Goal: Information Seeking & Learning: Learn about a topic

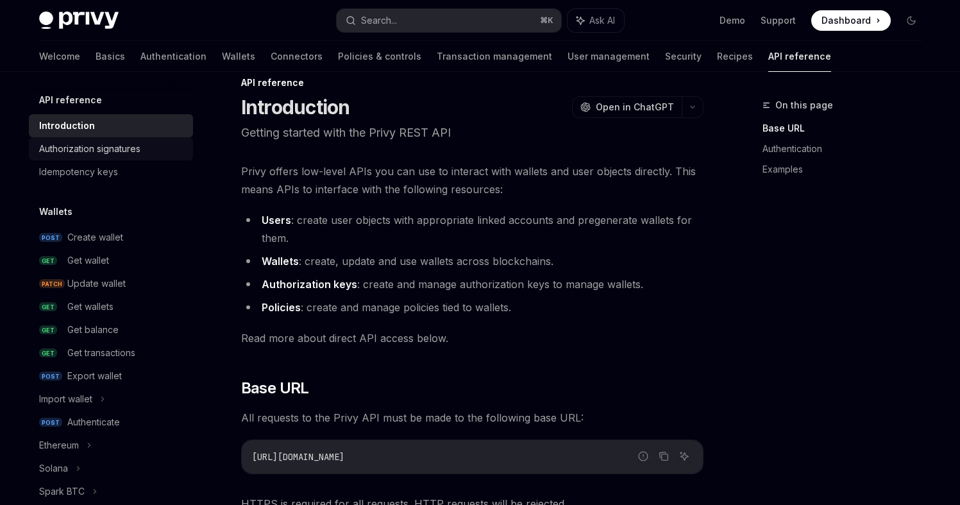
click at [124, 153] on div "Authorization signatures" at bounding box center [89, 148] width 101 height 15
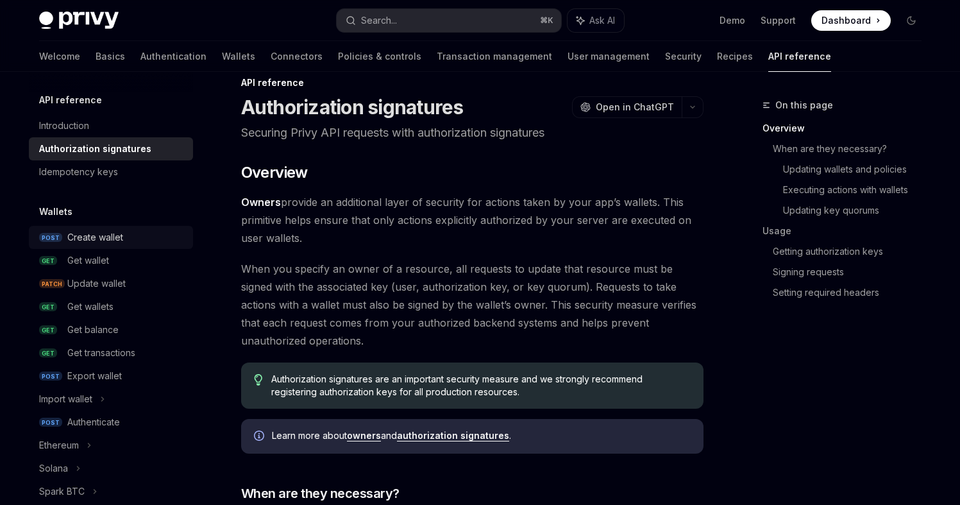
click at [99, 244] on div "Create wallet" at bounding box center [95, 237] width 56 height 15
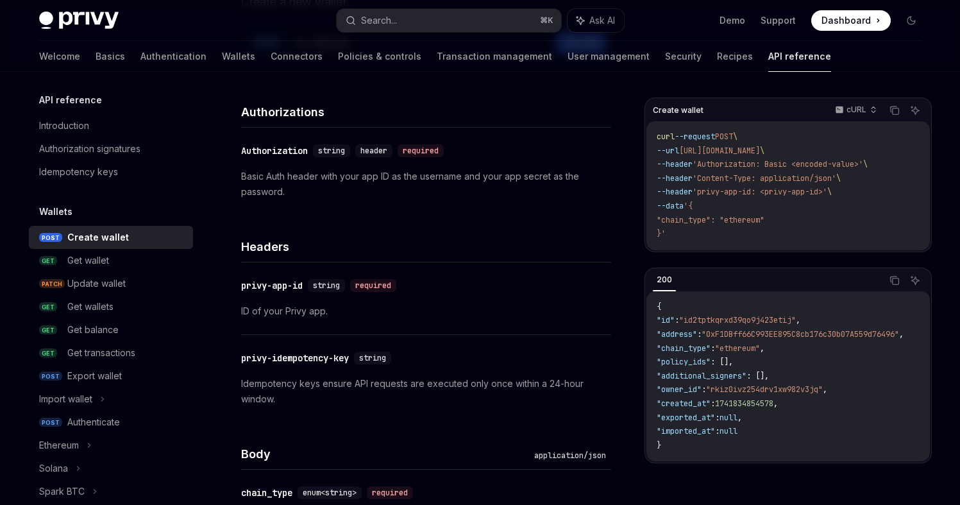
scroll to position [154, 0]
click at [155, 141] on div "Authorization signatures" at bounding box center [112, 148] width 146 height 15
type textarea "*"
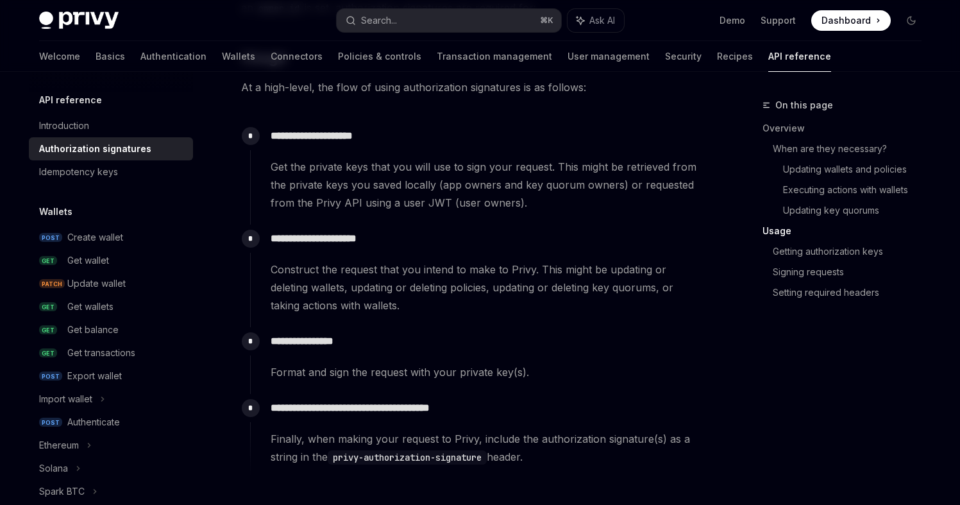
scroll to position [1179, 0]
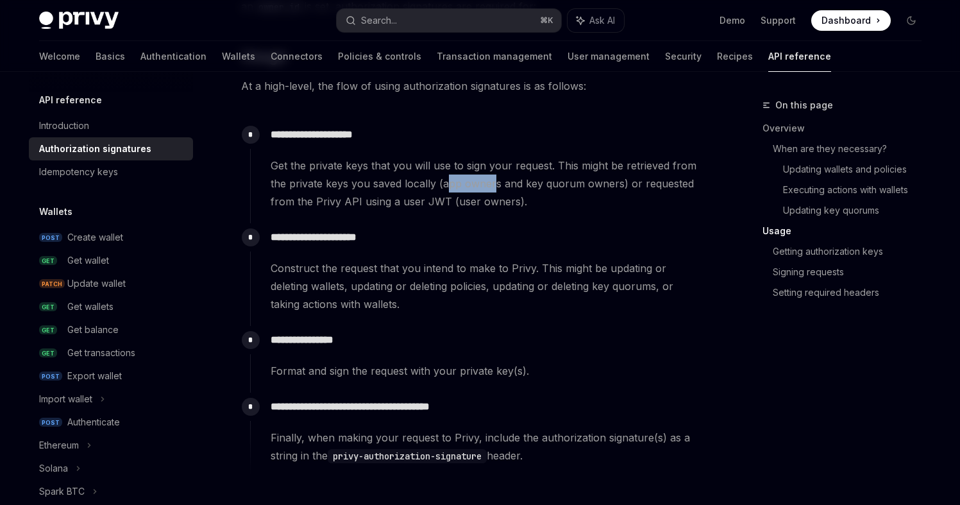
drag, startPoint x: 494, startPoint y: 185, endPoint x: 448, endPoint y: 183, distance: 45.6
click at [448, 183] on span "Get the private keys that you will use to sign your request. This might be retr…" at bounding box center [487, 184] width 432 height 54
click at [448, 182] on span "Get the private keys that you will use to sign your request. This might be retr…" at bounding box center [487, 184] width 432 height 54
drag, startPoint x: 345, startPoint y: 185, endPoint x: 310, endPoint y: 183, distance: 35.3
click at [310, 183] on span "Get the private keys that you will use to sign your request. This might be retr…" at bounding box center [487, 184] width 432 height 54
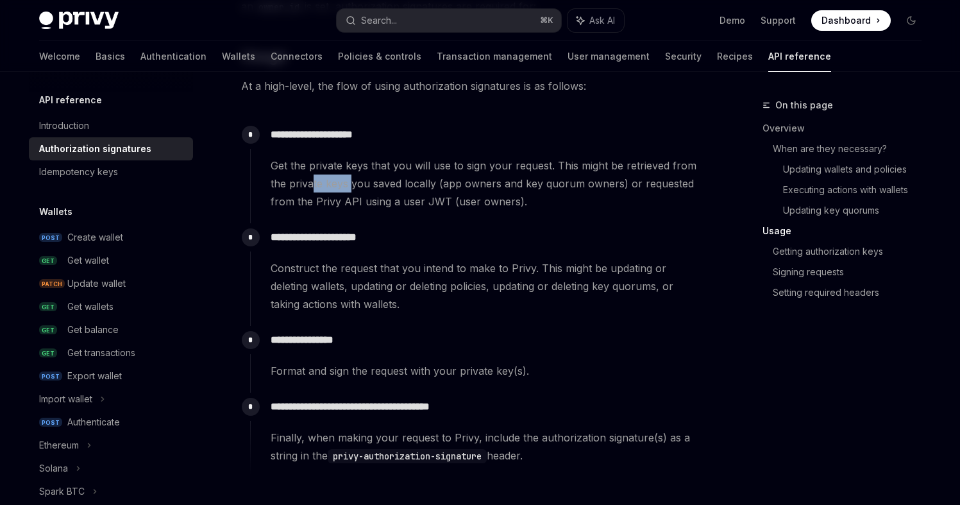
click at [310, 183] on span "Get the private keys that you will use to sign your request. This might be retr…" at bounding box center [487, 184] width 432 height 54
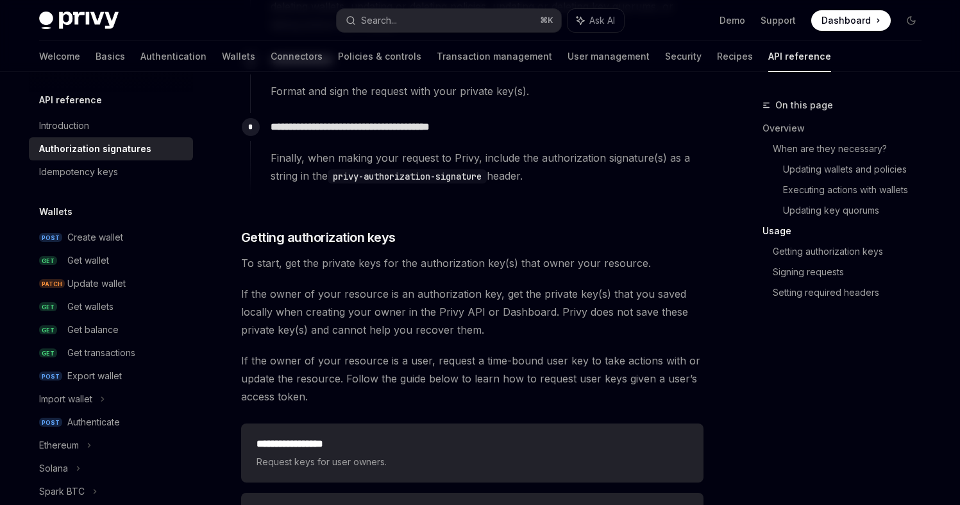
scroll to position [1463, 0]
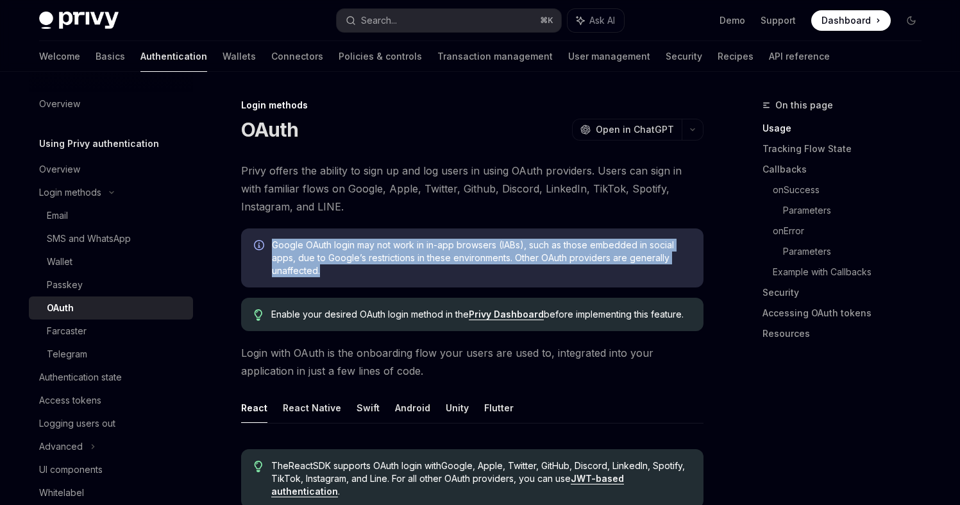
drag, startPoint x: 430, startPoint y: 277, endPoint x: 330, endPoint y: 232, distance: 110.0
click at [330, 232] on div "Google OAuth login may not work in in-app browsers (IABs), such as those embedd…" at bounding box center [472, 257] width 463 height 59
drag, startPoint x: 336, startPoint y: 269, endPoint x: 259, endPoint y: 242, distance: 82.2
click at [256, 243] on div "Google OAuth login may not work in in-app browsers (IABs), such as those embedd…" at bounding box center [472, 257] width 463 height 59
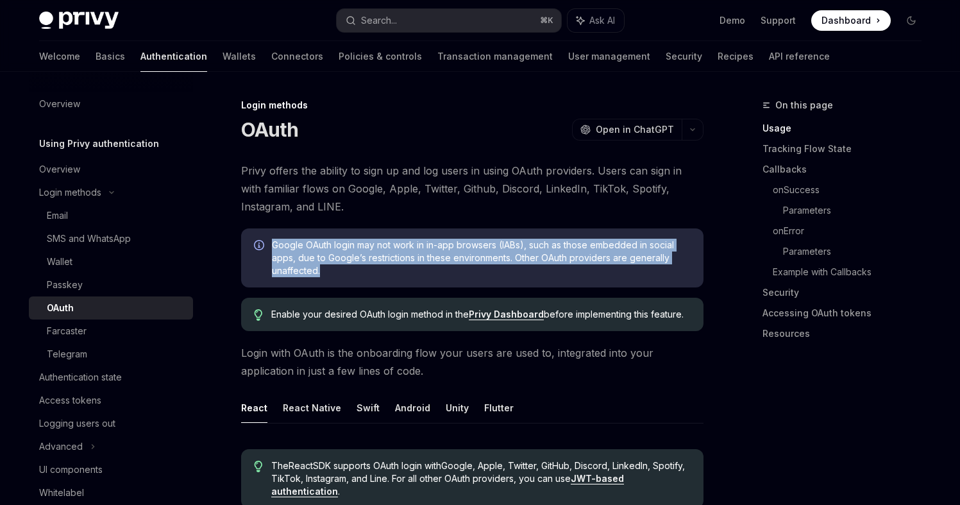
click at [325, 240] on span "Google OAuth login may not work in in-app browsers (IABs), such as those embedd…" at bounding box center [481, 258] width 419 height 38
drag, startPoint x: 308, startPoint y: 259, endPoint x: 264, endPoint y: 241, distance: 47.2
click at [264, 241] on div "Google OAuth login may not work in in-app browsers (IABs), such as those embedd…" at bounding box center [472, 257] width 463 height 59
click at [461, 246] on span "Google OAuth login may not work in in-app browsers (IABs), such as those embedd…" at bounding box center [481, 258] width 419 height 38
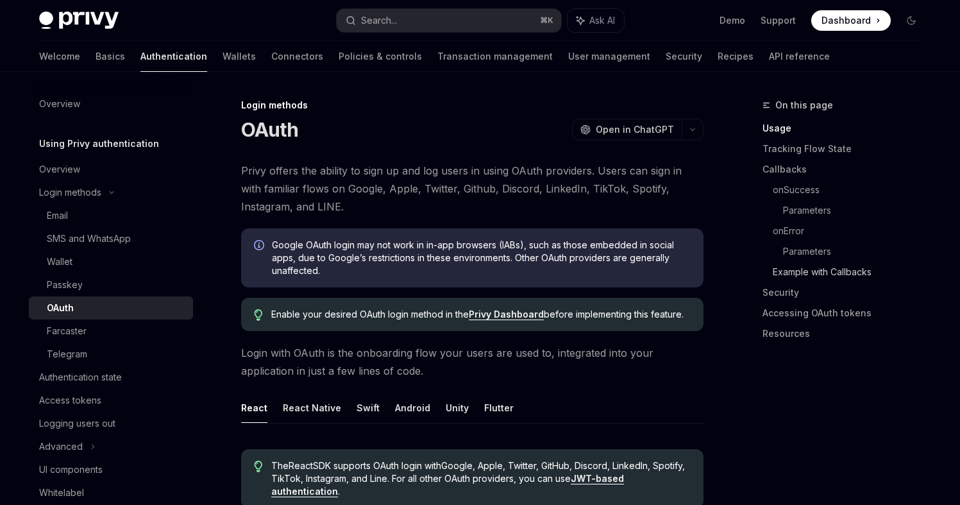
click at [806, 275] on link "Example with Callbacks" at bounding box center [852, 272] width 159 height 21
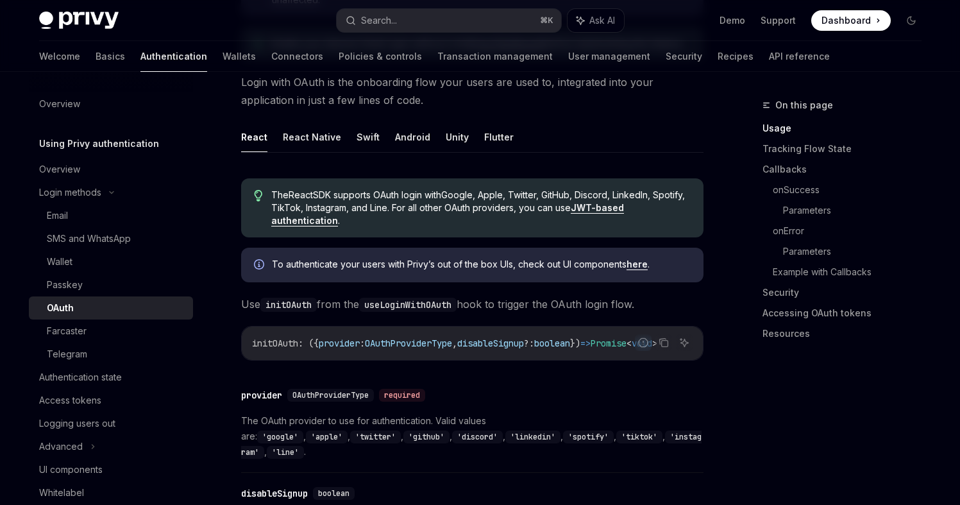
scroll to position [268, 0]
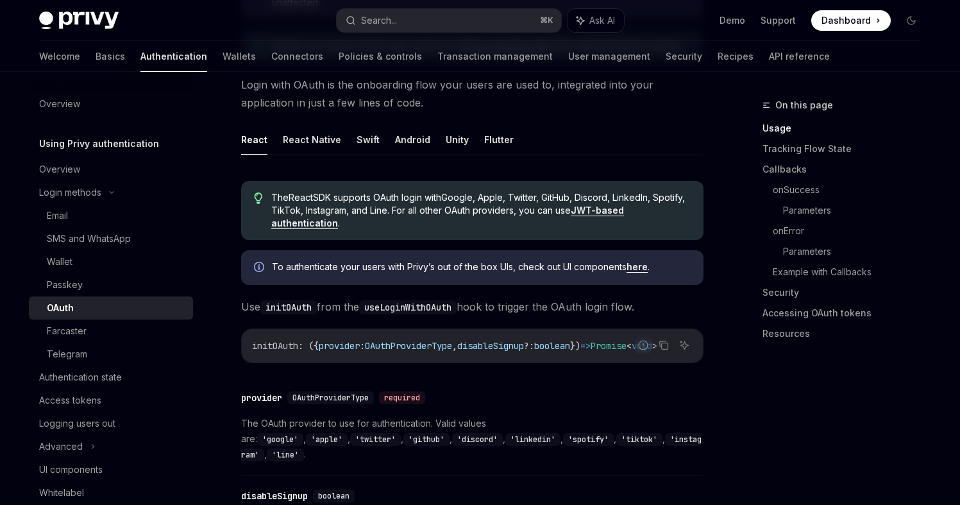
click at [375, 149] on ul "React React Native Swift Android Unity Flutter" at bounding box center [472, 139] width 463 height 31
click at [370, 145] on button "Swift" at bounding box center [368, 139] width 23 height 30
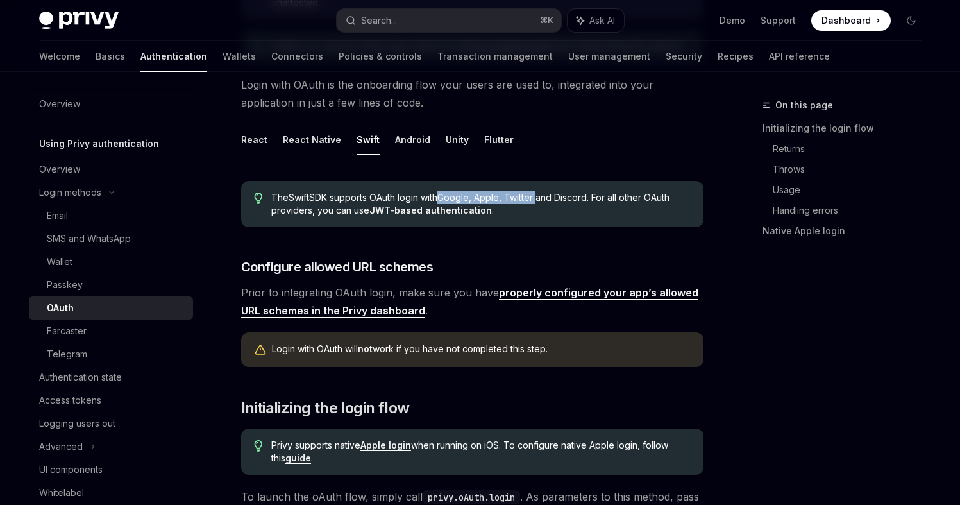
drag, startPoint x: 446, startPoint y: 198, endPoint x: 543, endPoint y: 201, distance: 97.6
click at [543, 201] on span "The Swift SDK supports OAuth login with Google, Apple, Twitter and Discord . Fo…" at bounding box center [480, 204] width 419 height 26
click at [502, 199] on span "The Swift SDK supports OAuth login with Google, Apple, Twitter and Discord . Fo…" at bounding box center [480, 204] width 419 height 26
drag, startPoint x: 511, startPoint y: 199, endPoint x: 450, endPoint y: 199, distance: 60.9
click at [450, 199] on span "The Swift SDK supports OAuth login with Google, Apple, Twitter and Discord . Fo…" at bounding box center [480, 204] width 419 height 26
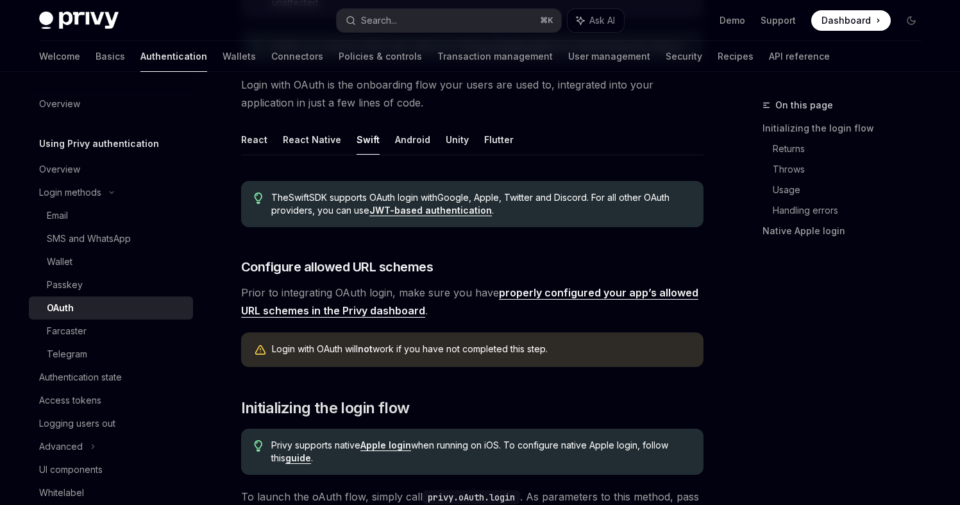
click at [568, 223] on div "The Swift SDK supports OAuth login with Google, Apple, Twitter and Discord . Fo…" at bounding box center [472, 204] width 463 height 46
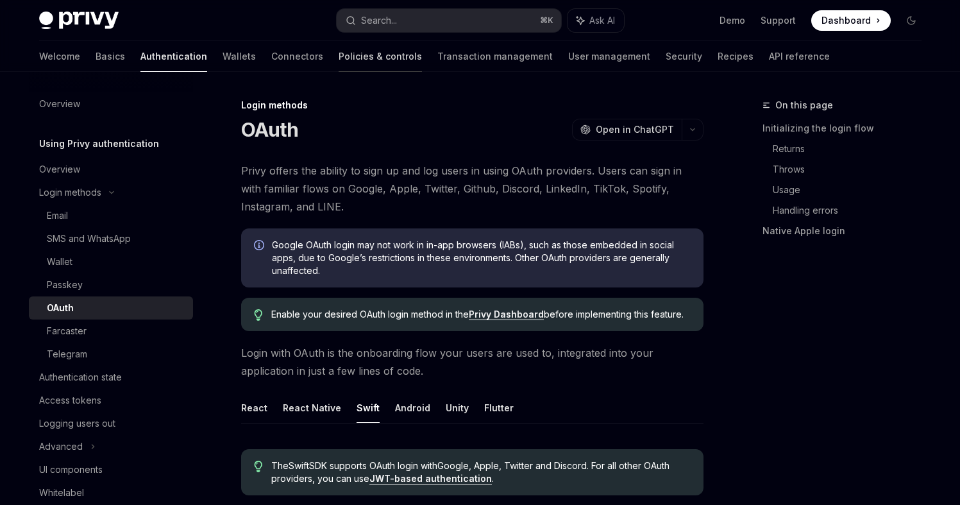
click at [352, 68] on link "Policies & controls" at bounding box center [380, 56] width 83 height 31
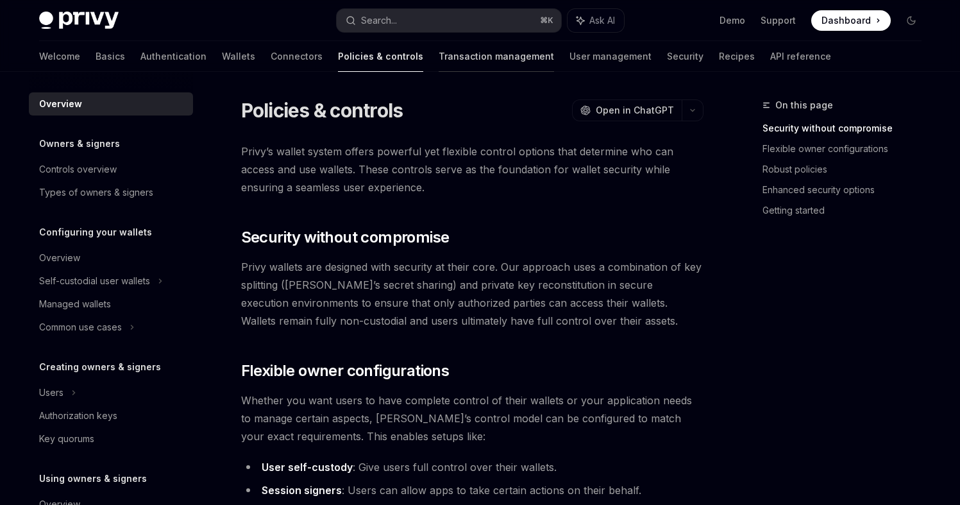
click at [439, 64] on link "Transaction management" at bounding box center [496, 56] width 115 height 31
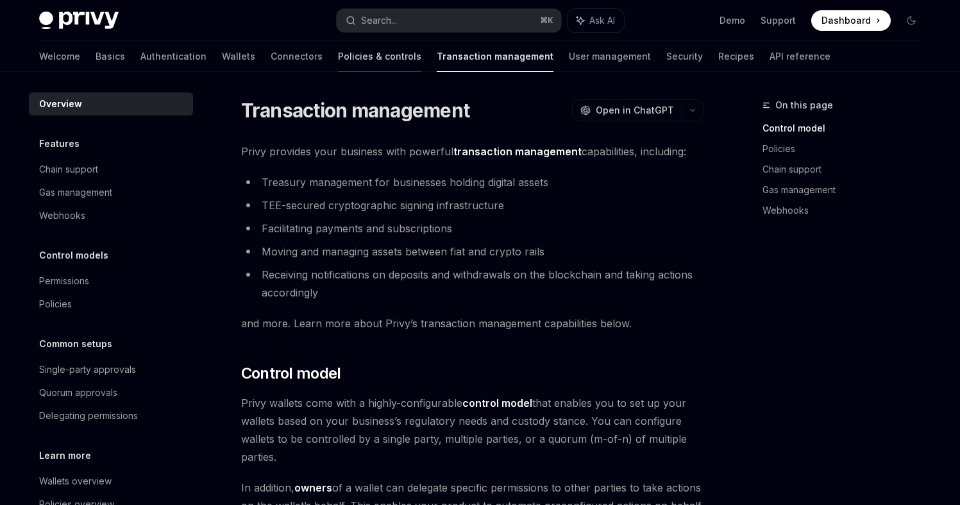
click at [338, 69] on link "Policies & controls" at bounding box center [379, 56] width 83 height 31
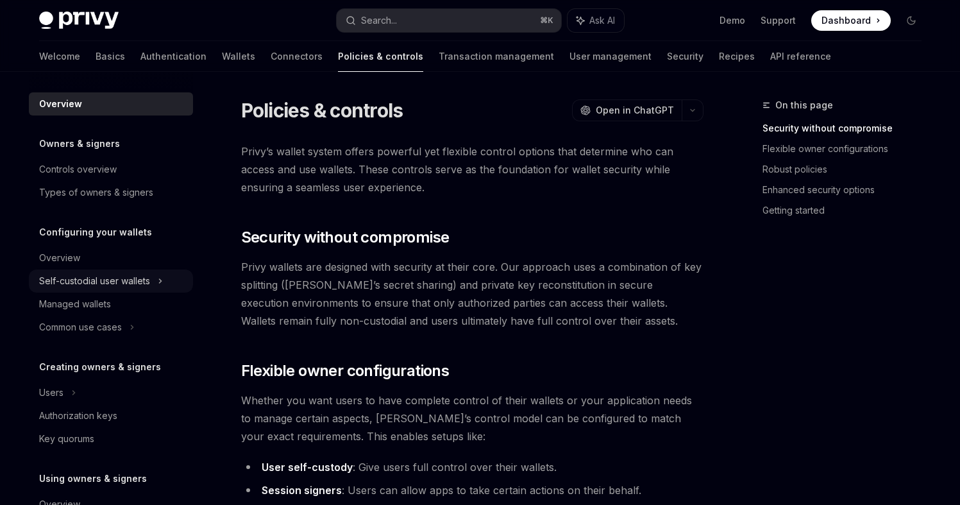
click at [137, 284] on div "Self-custodial user wallets" at bounding box center [94, 280] width 111 height 15
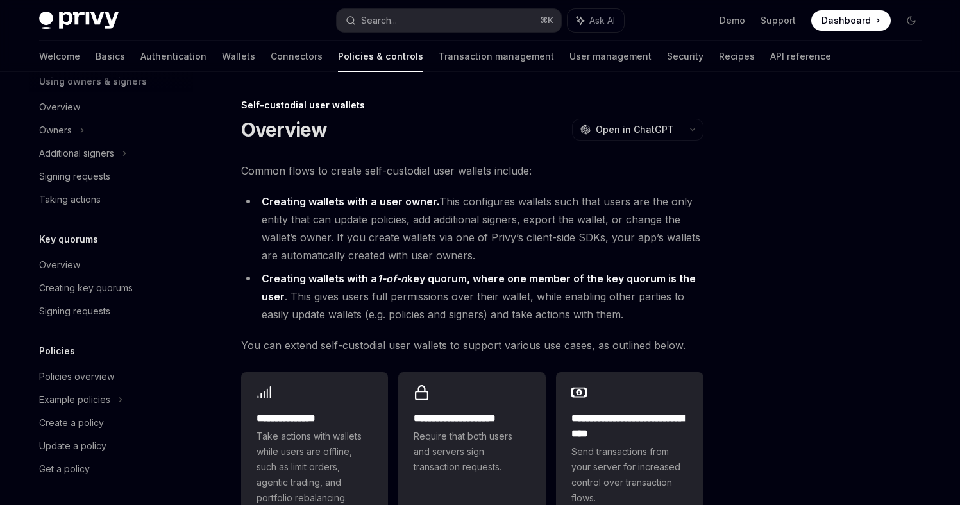
scroll to position [599, 0]
click at [103, 383] on link "Policies overview" at bounding box center [111, 375] width 164 height 23
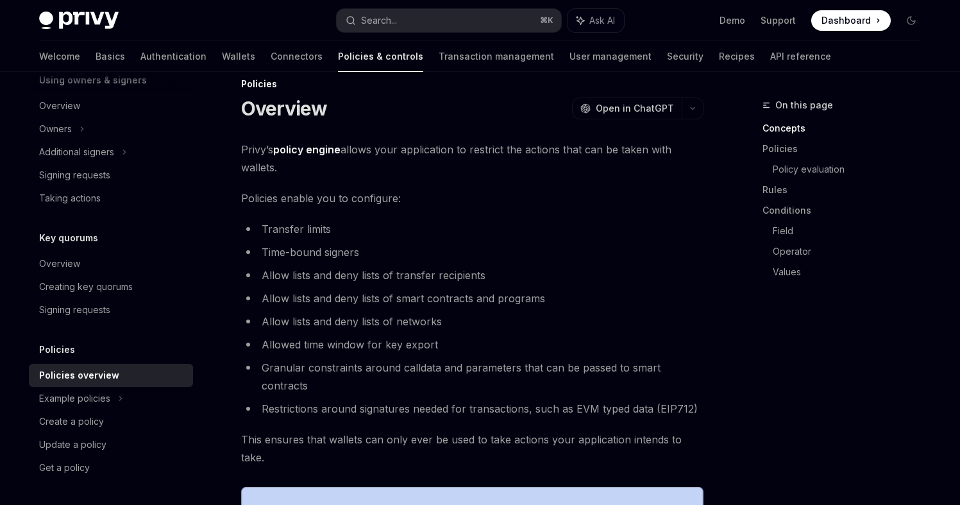
scroll to position [23, 0]
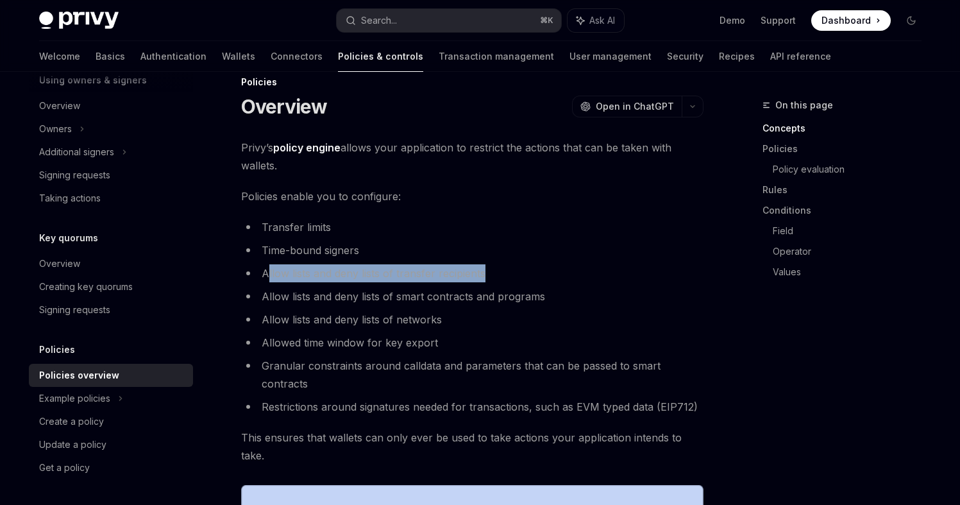
drag, startPoint x: 490, startPoint y: 280, endPoint x: 269, endPoint y: 280, distance: 220.1
click at [269, 280] on li "Allow lists and deny lists of transfer recipients" at bounding box center [472, 273] width 463 height 18
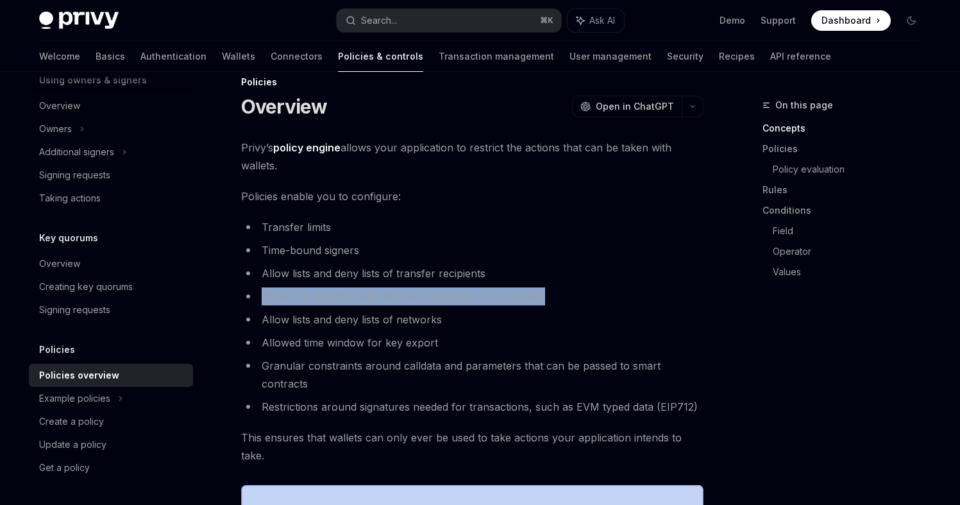
drag, startPoint x: 544, startPoint y: 306, endPoint x: 260, endPoint y: 298, distance: 284.3
click at [260, 298] on li "Allow lists and deny lists of smart contracts and programs" at bounding box center [472, 296] width 463 height 18
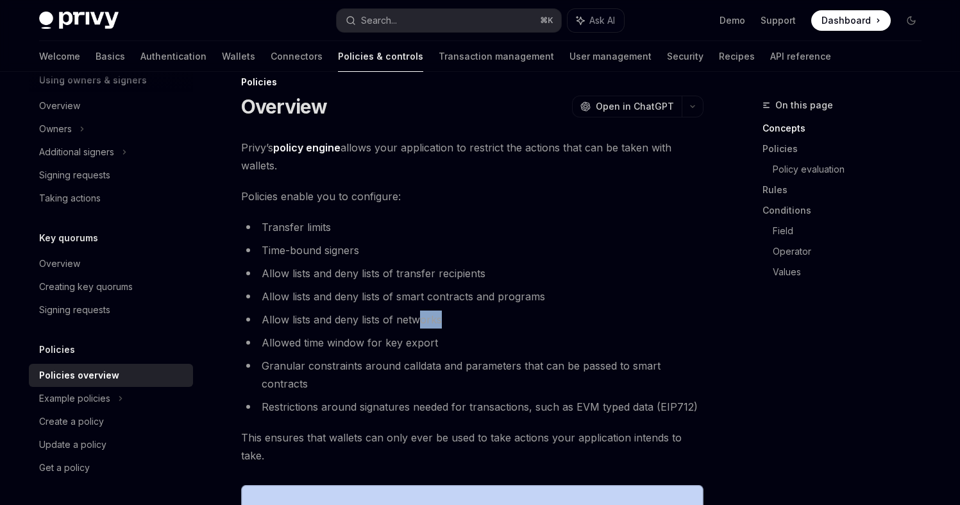
drag, startPoint x: 477, startPoint y: 314, endPoint x: 366, endPoint y: 300, distance: 111.9
click at [405, 314] on li "Allow lists and deny lists of networks" at bounding box center [472, 320] width 463 height 18
click at [427, 291] on li "Allow lists and deny lists of smart contracts and programs" at bounding box center [472, 296] width 463 height 18
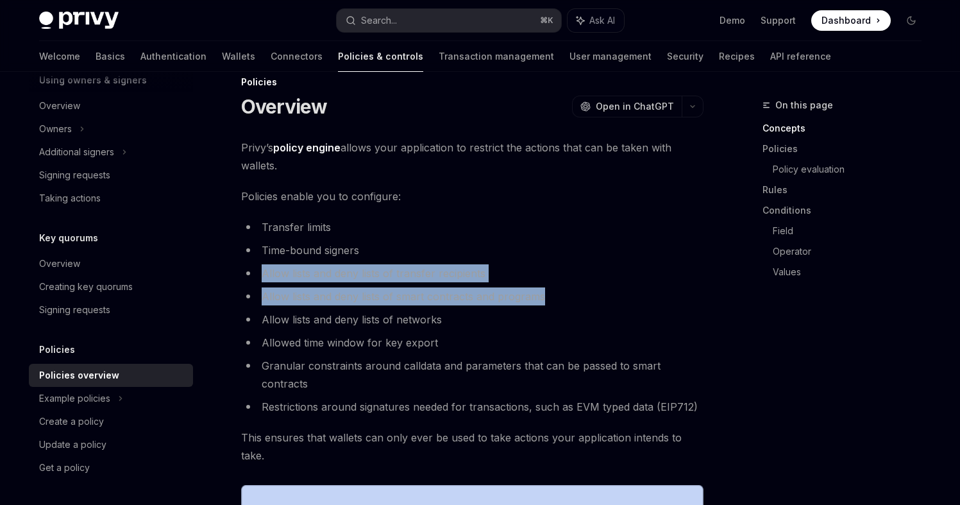
drag, startPoint x: 590, startPoint y: 296, endPoint x: 257, endPoint y: 268, distance: 334.2
click at [257, 268] on ul "Transfer limits Time-bound signers Allow lists and deny lists of transfer recip…" at bounding box center [472, 317] width 463 height 198
click at [257, 268] on li "Allow lists and deny lists of transfer recipients" at bounding box center [472, 273] width 463 height 18
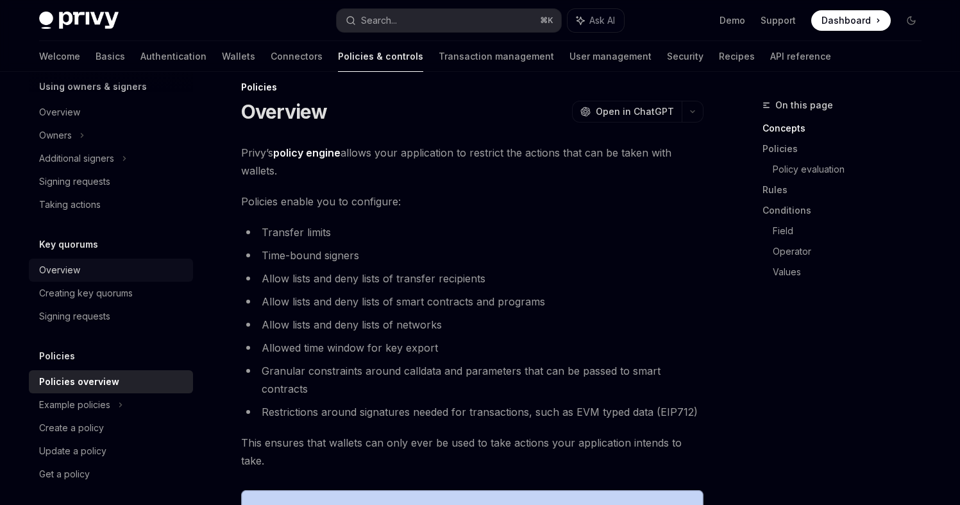
scroll to position [574, 0]
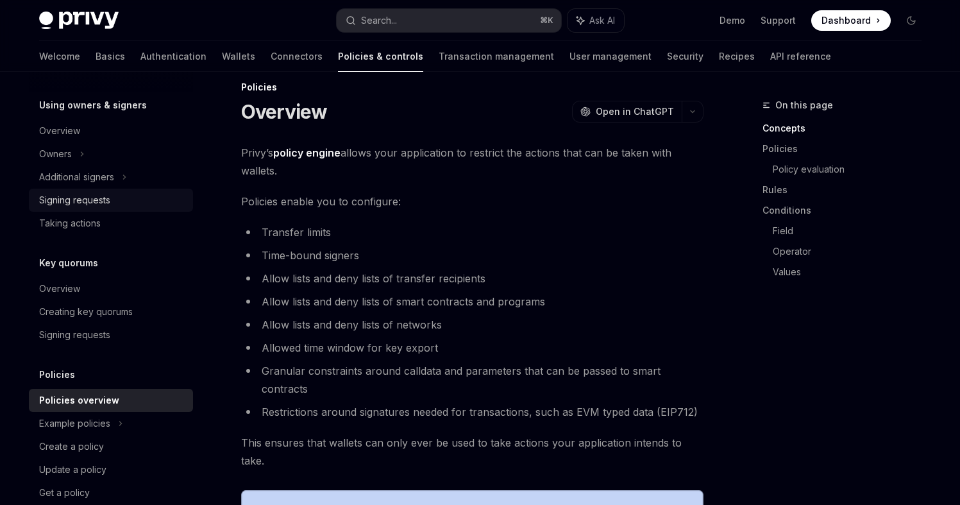
click at [124, 194] on div "Signing requests" at bounding box center [112, 199] width 146 height 15
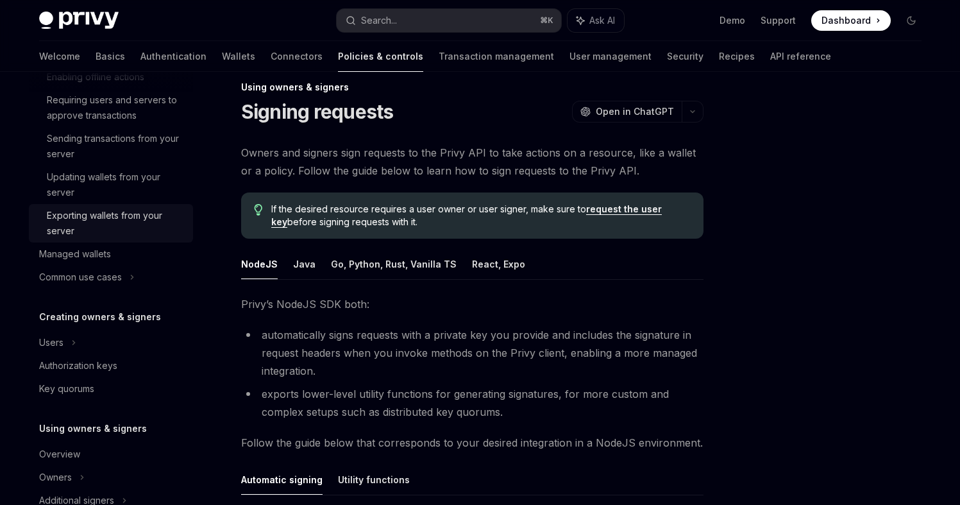
scroll to position [246, 0]
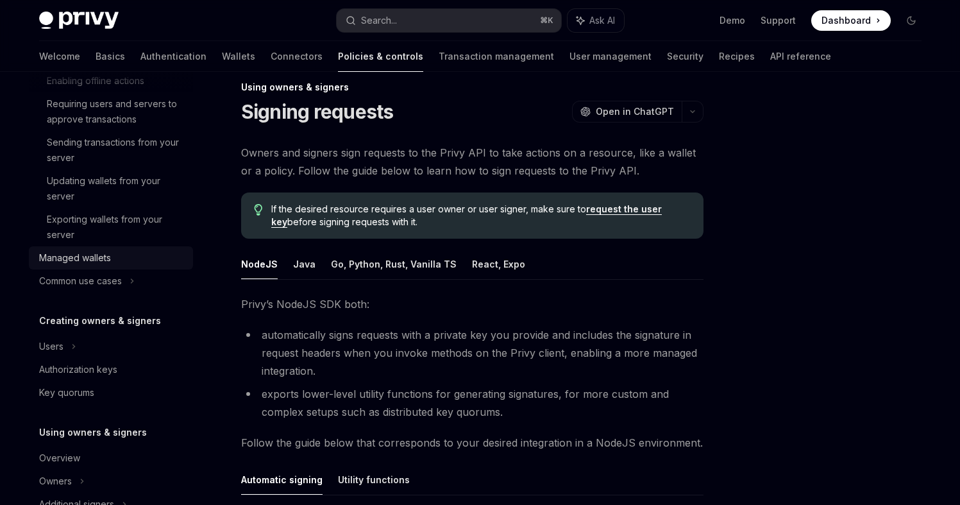
click at [123, 259] on div "Managed wallets" at bounding box center [112, 257] width 146 height 15
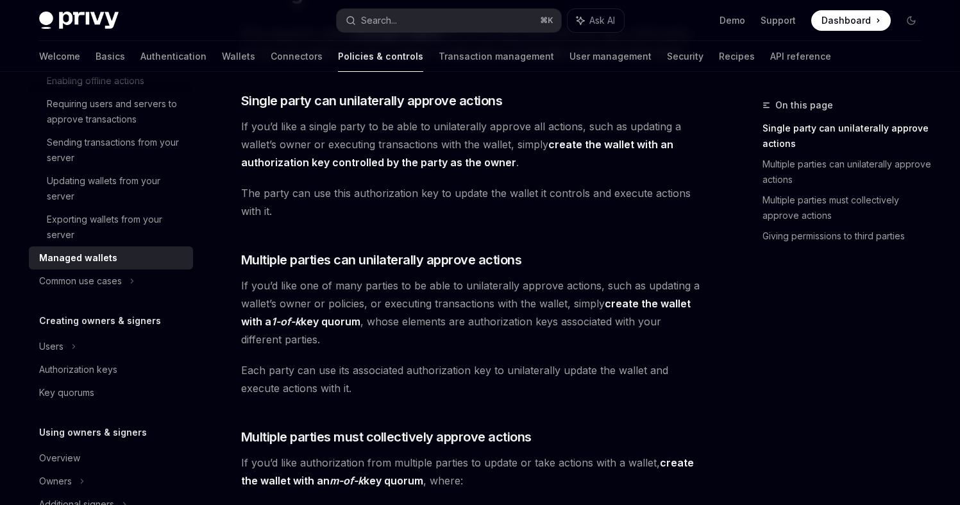
scroll to position [133, 0]
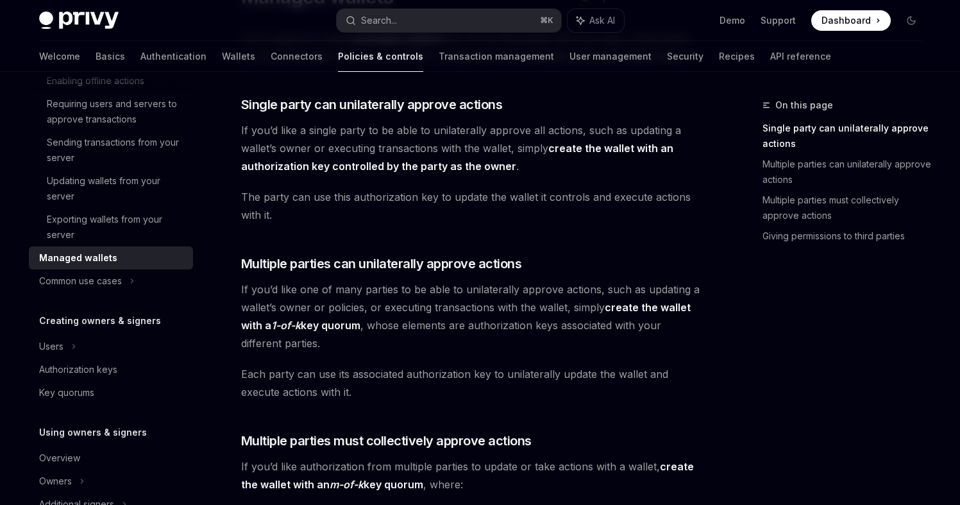
click at [836, 247] on div "On this page Single party can unilaterally approve actions Multiple parties can…" at bounding box center [847, 164] width 169 height 185
click at [835, 234] on link "Giving permissions to third parties" at bounding box center [847, 236] width 169 height 21
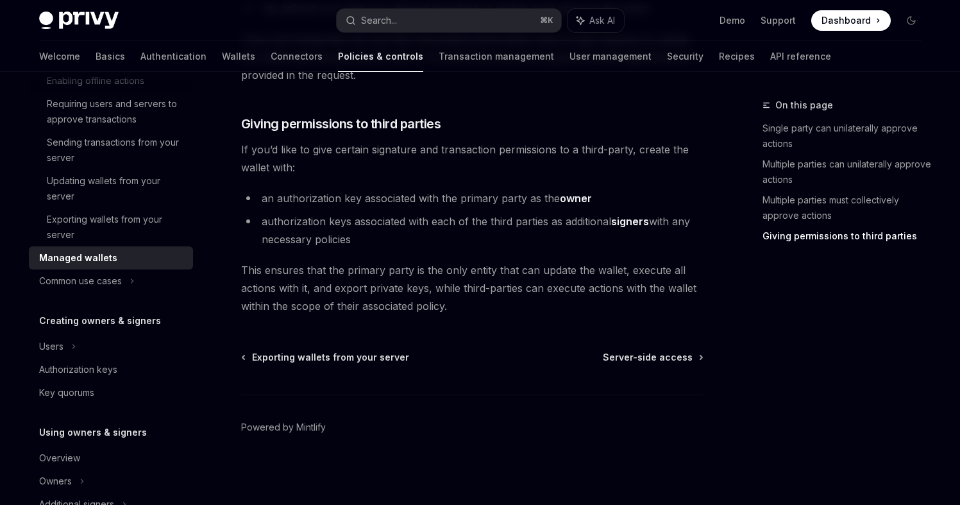
scroll to position [681, 0]
drag, startPoint x: 606, startPoint y: 203, endPoint x: 558, endPoint y: 196, distance: 48.0
click at [558, 196] on li "an authorization key associated with the primary party as the owner" at bounding box center [472, 198] width 463 height 18
drag, startPoint x: 558, startPoint y: 232, endPoint x: 484, endPoint y: 196, distance: 81.2
click at [484, 196] on ul "an authorization key associated with the primary party as the owner authorizati…" at bounding box center [472, 218] width 463 height 59
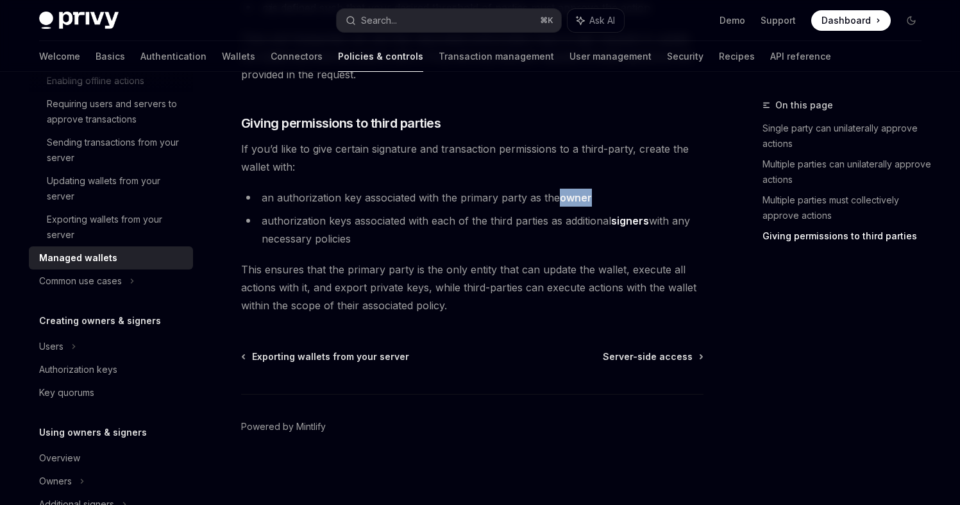
click at [484, 196] on li "an authorization key associated with the primary party as the owner" at bounding box center [472, 198] width 463 height 18
drag, startPoint x: 475, startPoint y: 293, endPoint x: 445, endPoint y: 235, distance: 64.8
click at [445, 235] on li "authorization keys associated with each of the third parties as additional sign…" at bounding box center [472, 230] width 463 height 36
click at [771, 62] on link "API reference" at bounding box center [801, 56] width 61 height 31
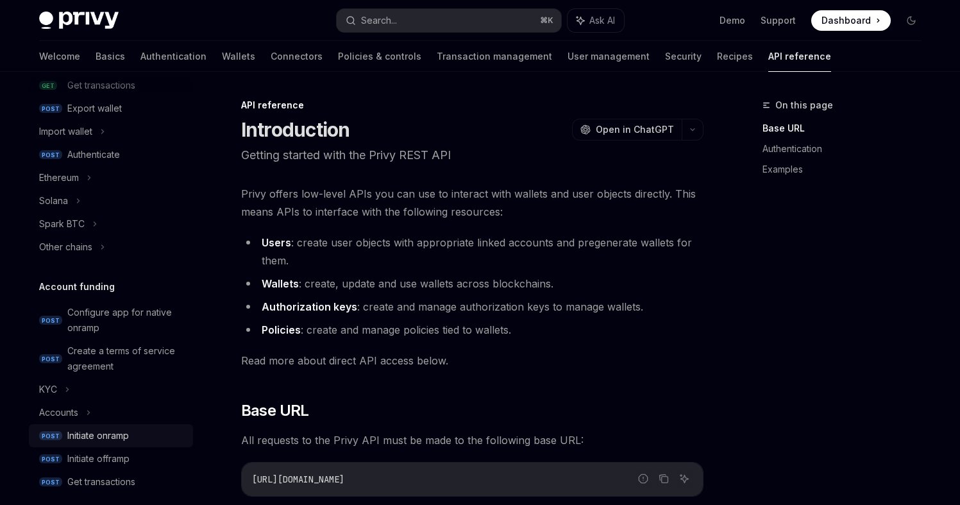
scroll to position [270, 0]
click at [117, 430] on div "Initiate onramp" at bounding box center [98, 432] width 62 height 15
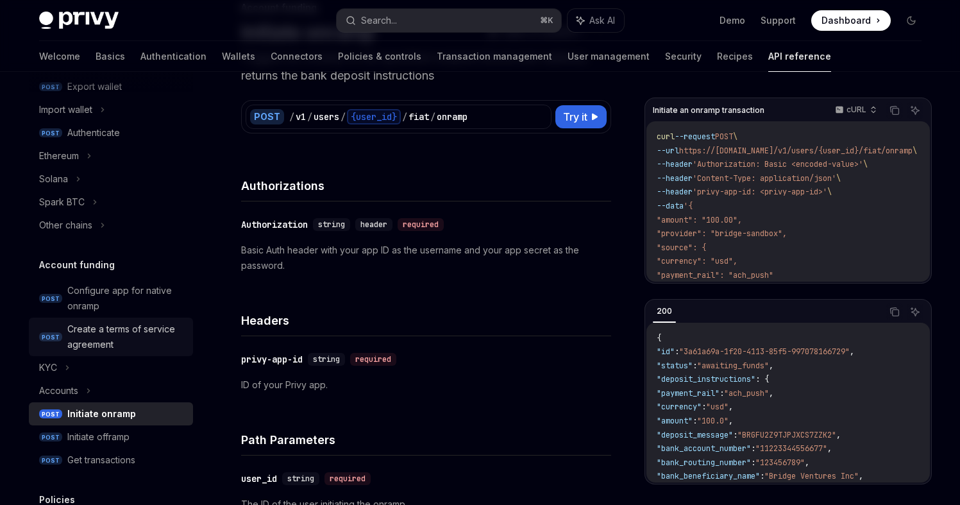
scroll to position [382, 0]
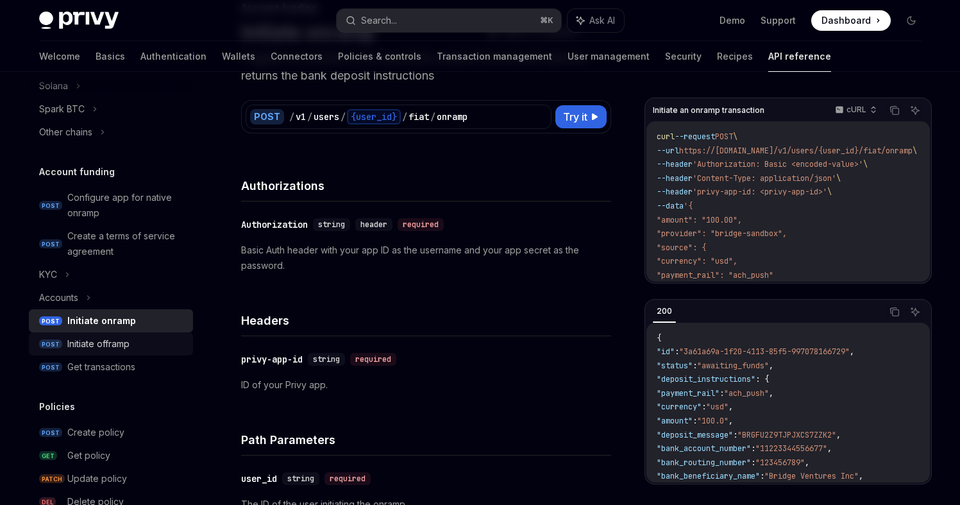
click at [111, 353] on link "POST Initiate offramp" at bounding box center [111, 343] width 164 height 23
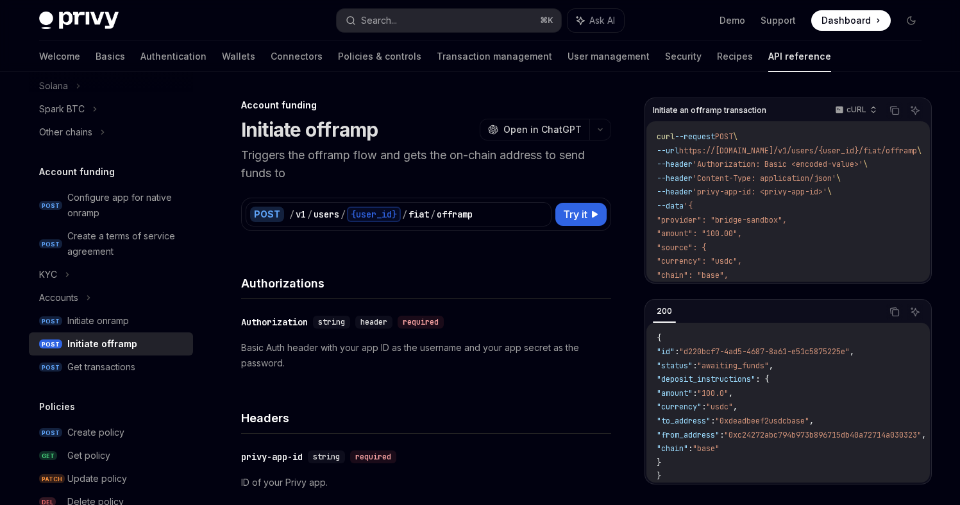
click at [132, 333] on link "POST Initiate offramp" at bounding box center [111, 343] width 164 height 23
click at [133, 322] on div "Initiate onramp" at bounding box center [126, 320] width 118 height 15
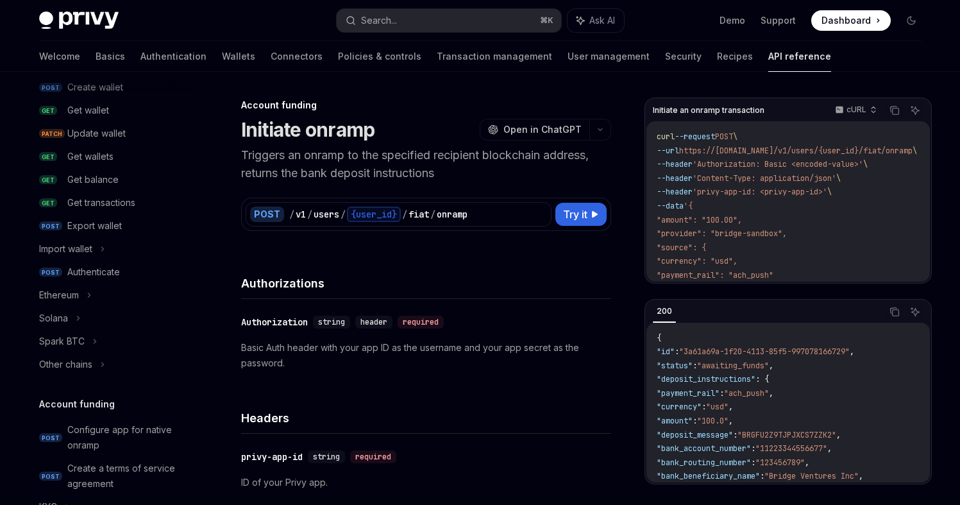
scroll to position [149, 0]
click at [83, 317] on div "Solana" at bounding box center [111, 318] width 164 height 23
type textarea "*"
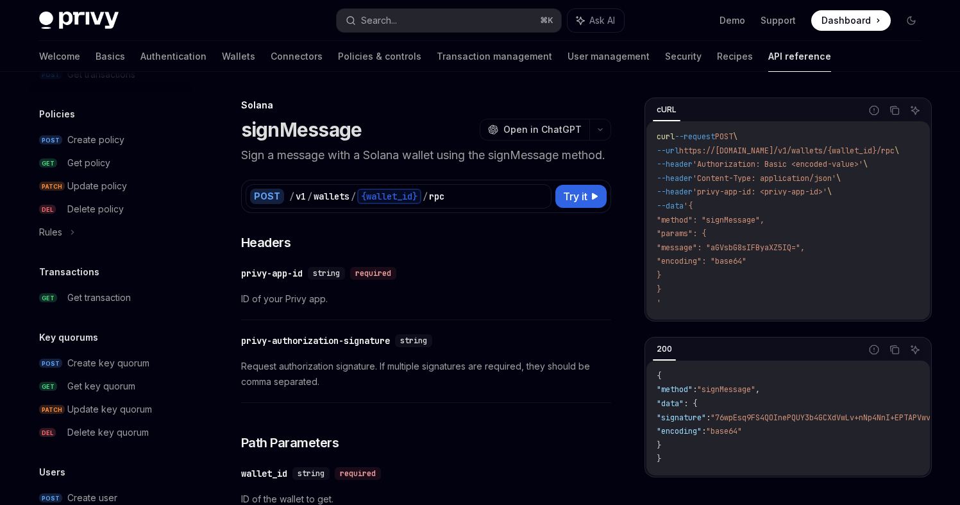
scroll to position [913, 0]
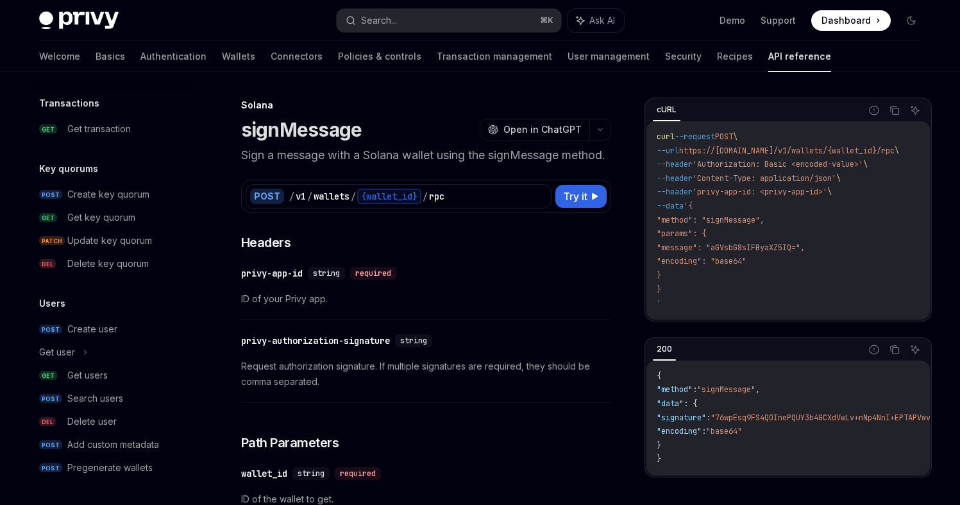
click at [429, 371] on div "​ privy-authorization-signature string Request authorization signature. If mult…" at bounding box center [426, 365] width 370 height 76
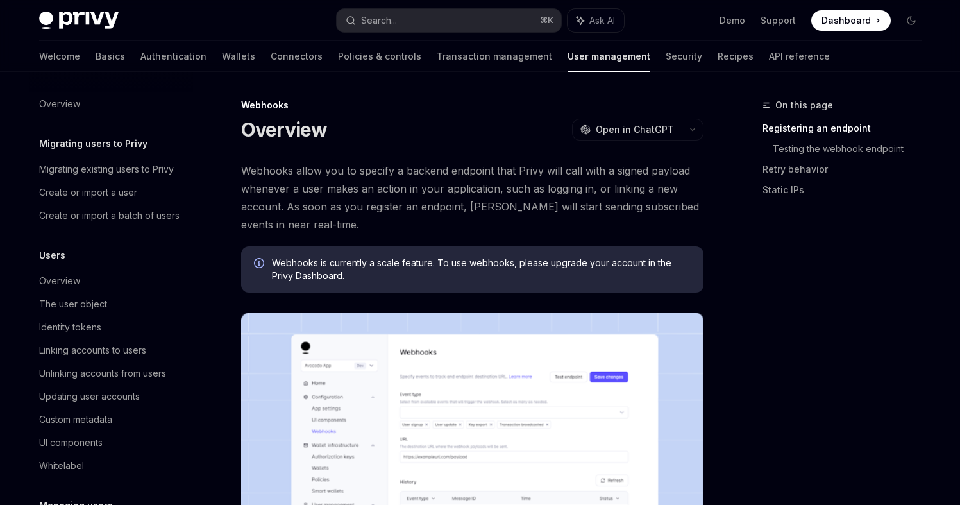
scroll to position [237, 0]
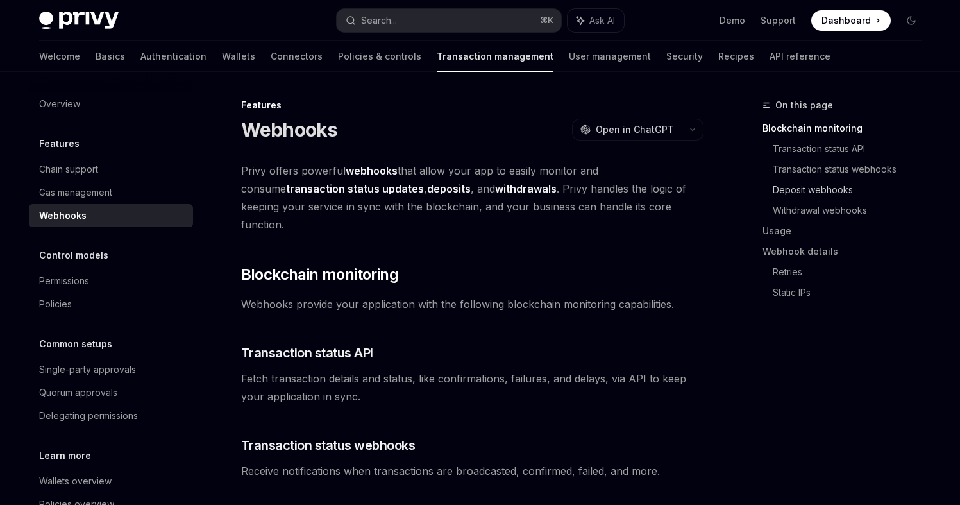
click at [834, 196] on link "Deposit webhooks" at bounding box center [852, 190] width 159 height 21
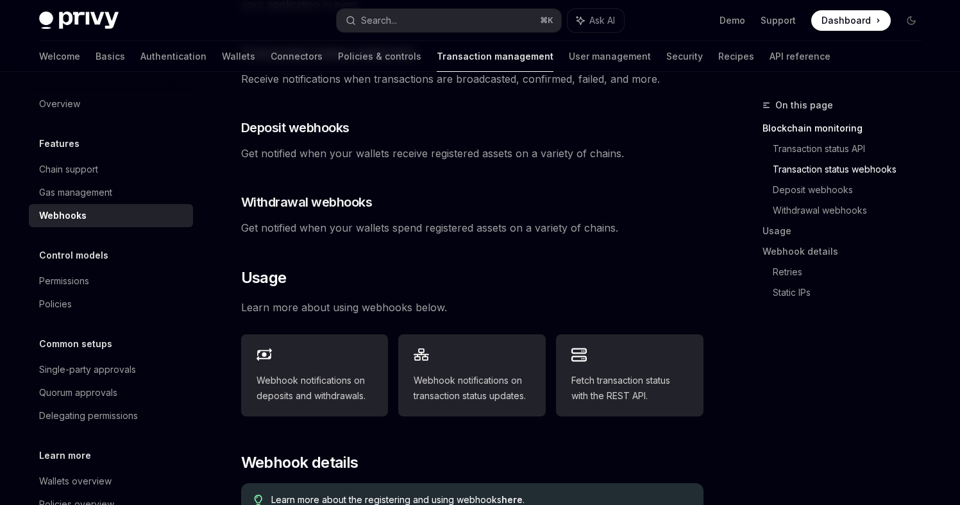
scroll to position [395, 0]
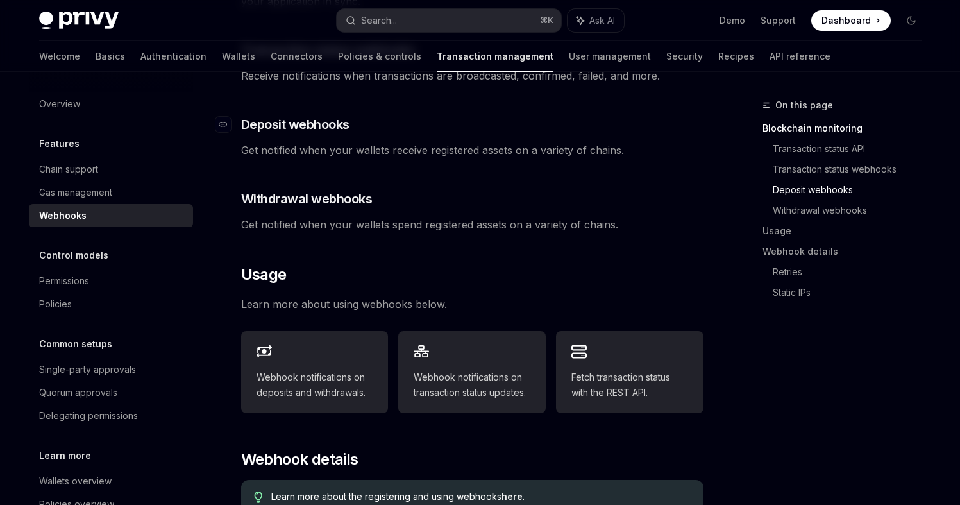
click at [314, 115] on span "Deposit webhooks" at bounding box center [295, 124] width 108 height 18
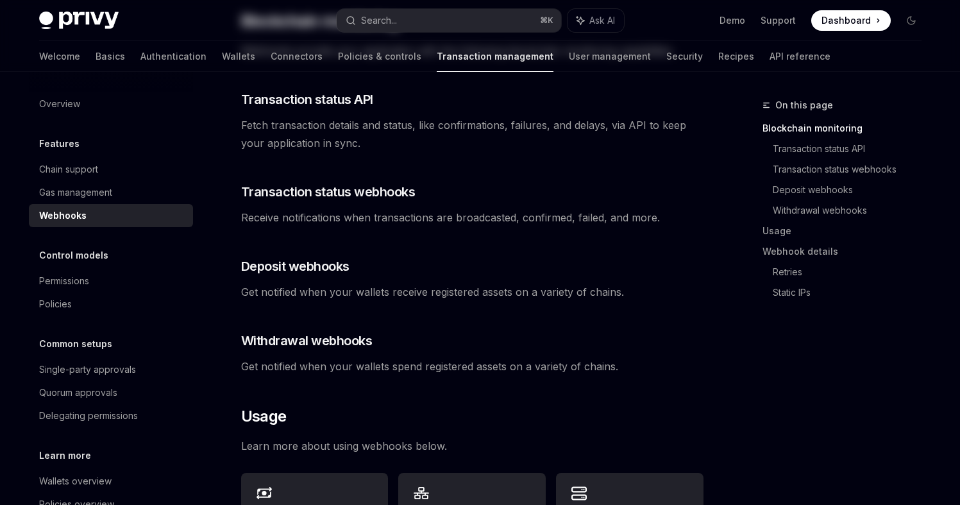
scroll to position [646, 0]
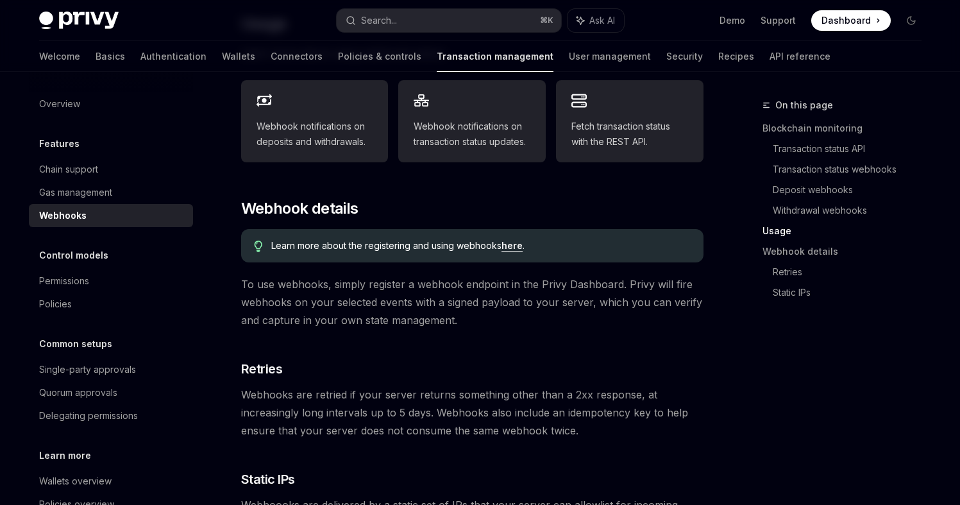
click at [521, 240] on link "here" at bounding box center [512, 246] width 21 height 12
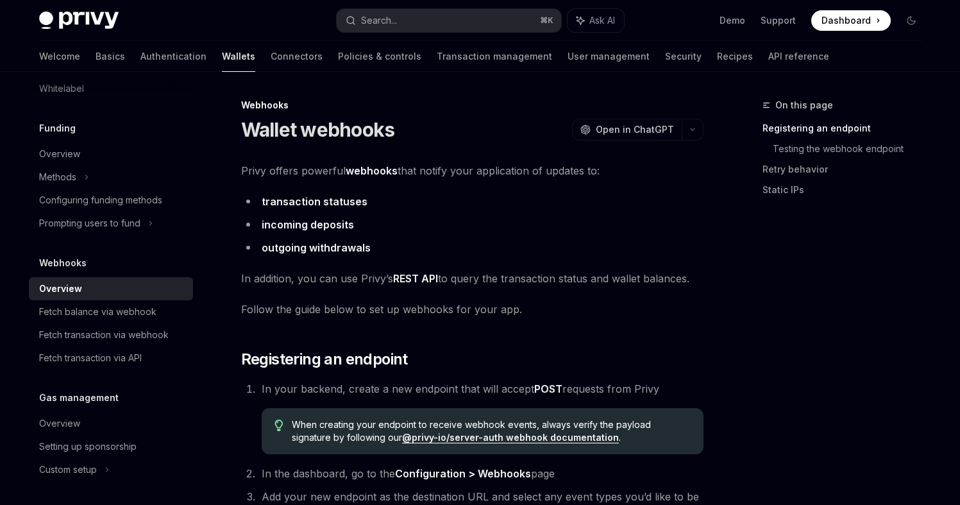
click at [332, 224] on link "incoming deposits" at bounding box center [308, 224] width 92 height 13
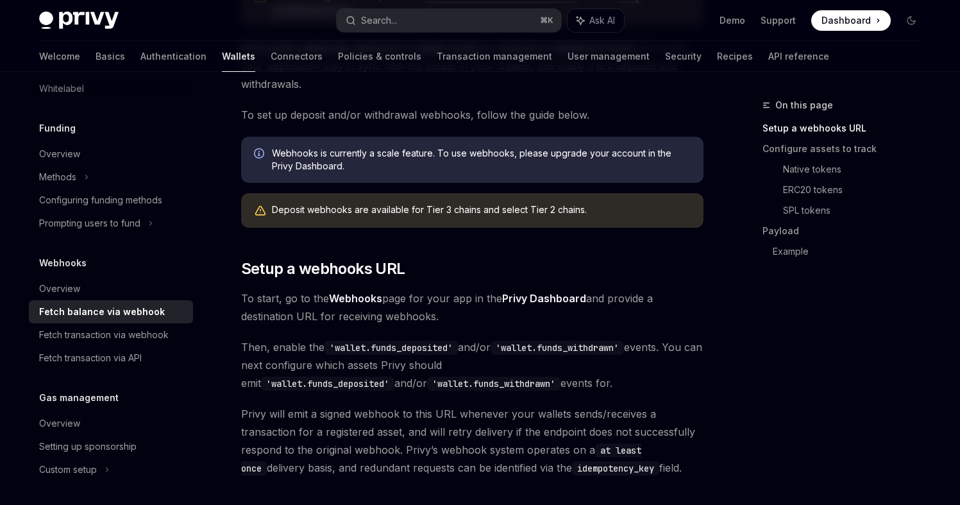
scroll to position [356, 0]
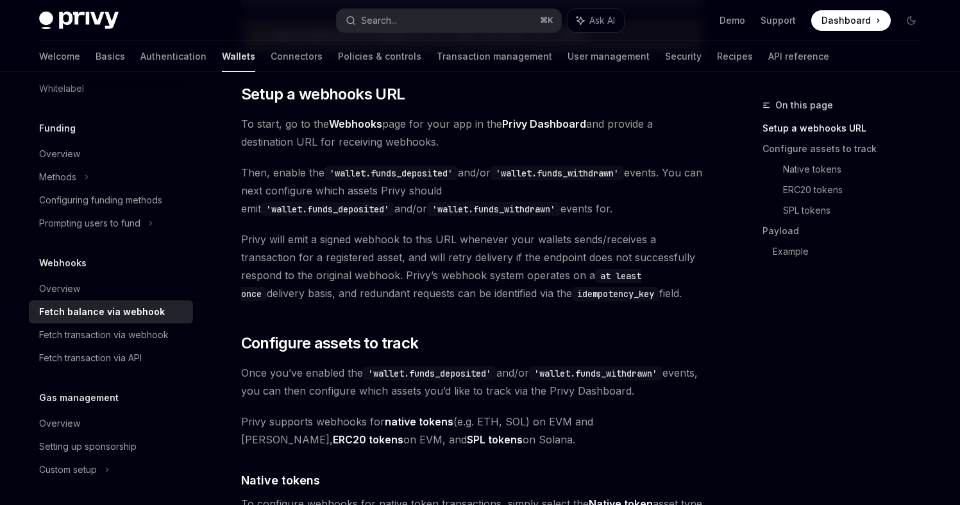
click at [863, 24] on span "Dashboard" at bounding box center [846, 20] width 49 height 13
click at [612, 292] on code "idempotency_key" at bounding box center [615, 294] width 87 height 14
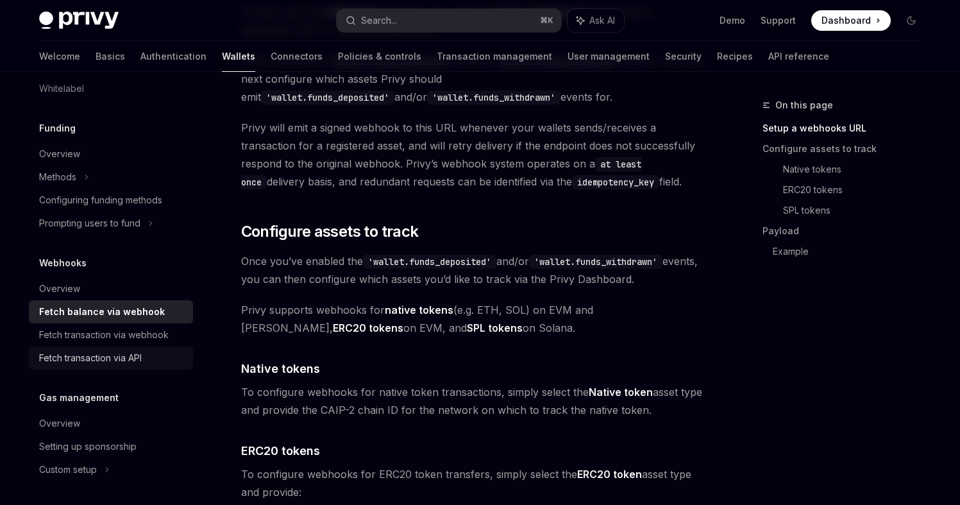
scroll to position [597, 0]
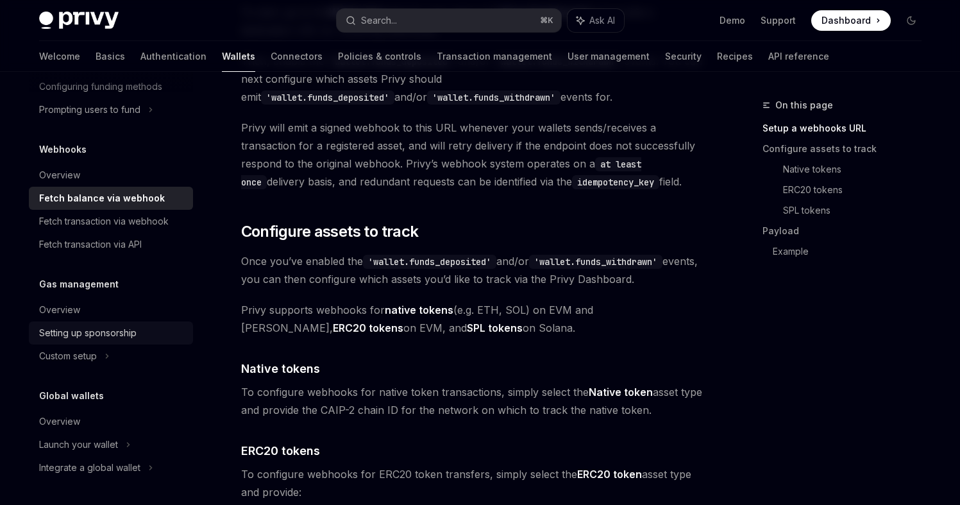
click at [129, 334] on div "Setting up sponsorship" at bounding box center [88, 332] width 98 height 15
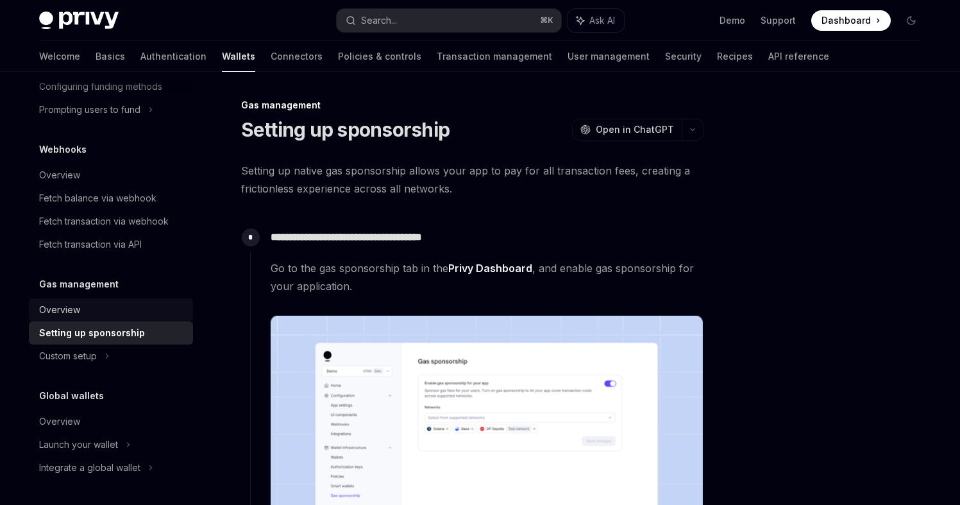
click at [137, 309] on div "Overview" at bounding box center [112, 309] width 146 height 15
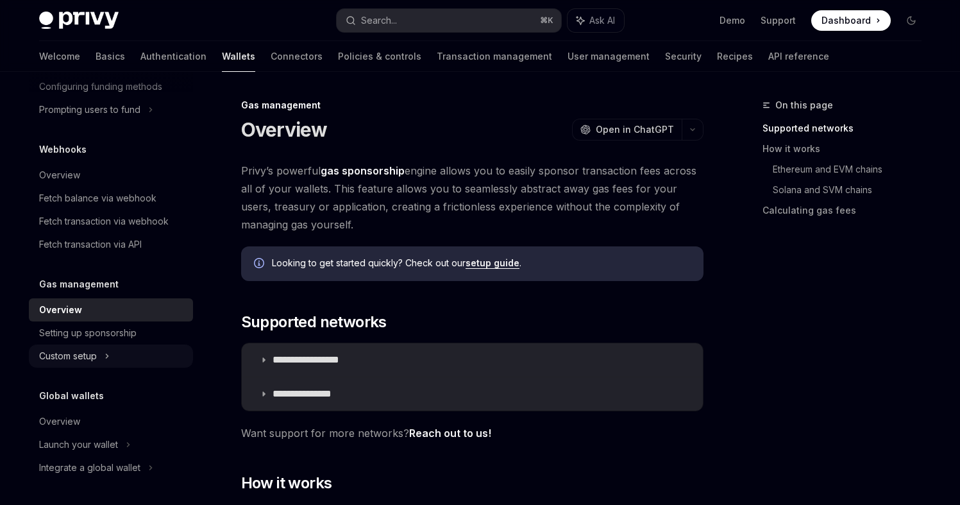
click at [129, 358] on div "Custom setup" at bounding box center [111, 356] width 164 height 23
type textarea "*"
